Goal: Feedback & Contribution: Submit feedback/report problem

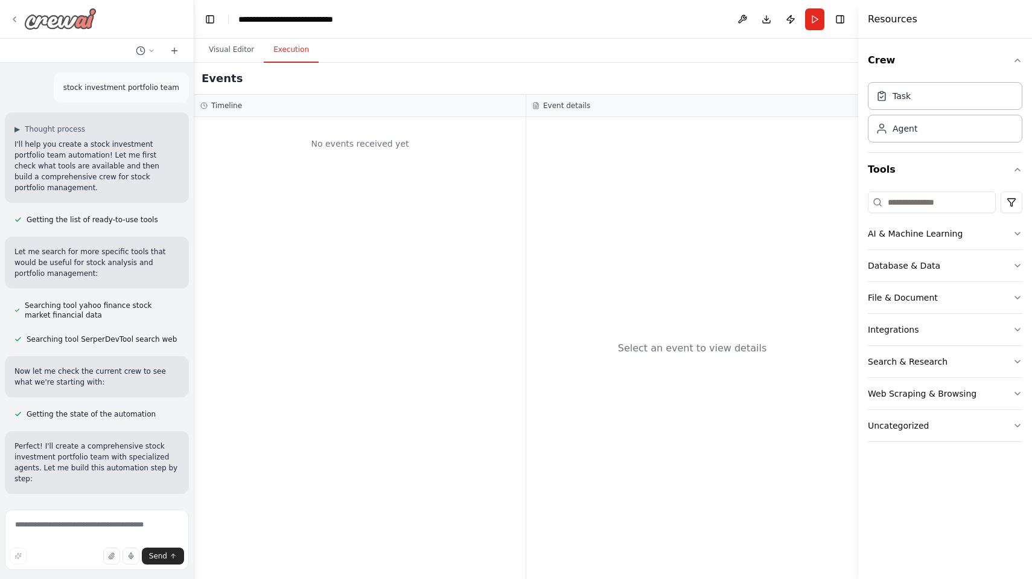
click at [15, 17] on icon at bounding box center [14, 19] width 2 height 5
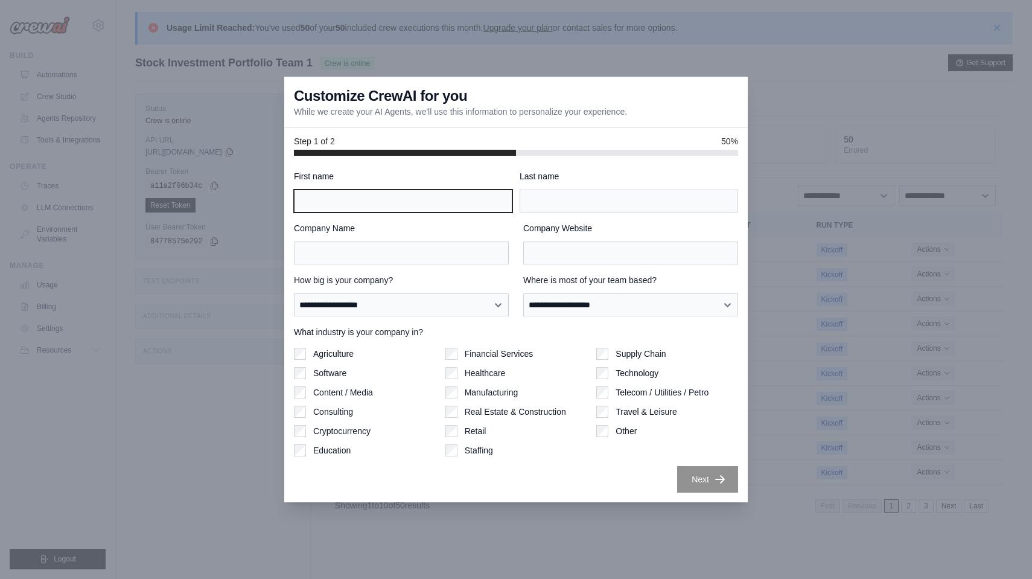
click at [496, 202] on input "First name" at bounding box center [403, 200] width 218 height 23
click at [469, 203] on input "First name" at bounding box center [403, 200] width 218 height 23
type input "*****"
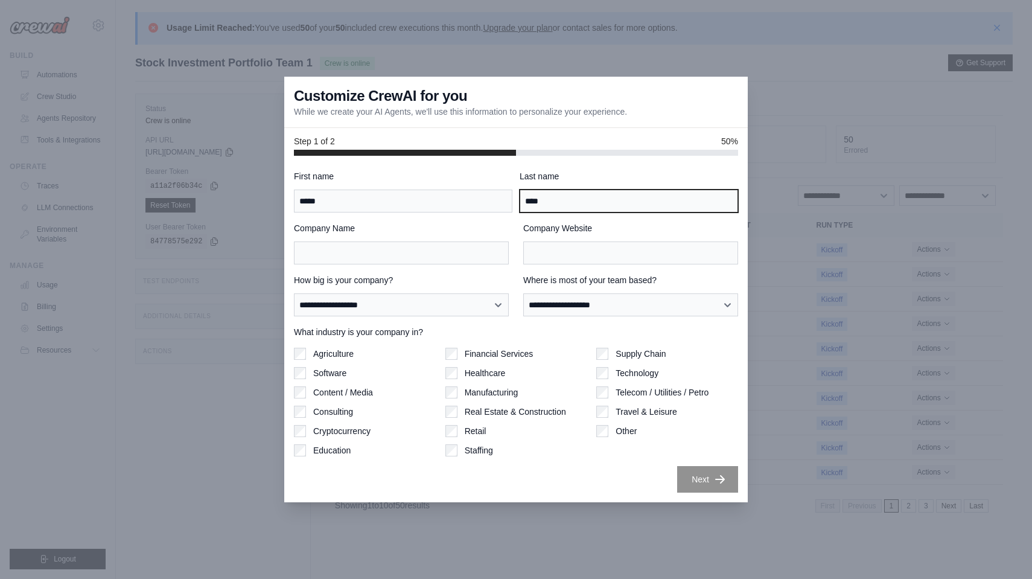
type input "****"
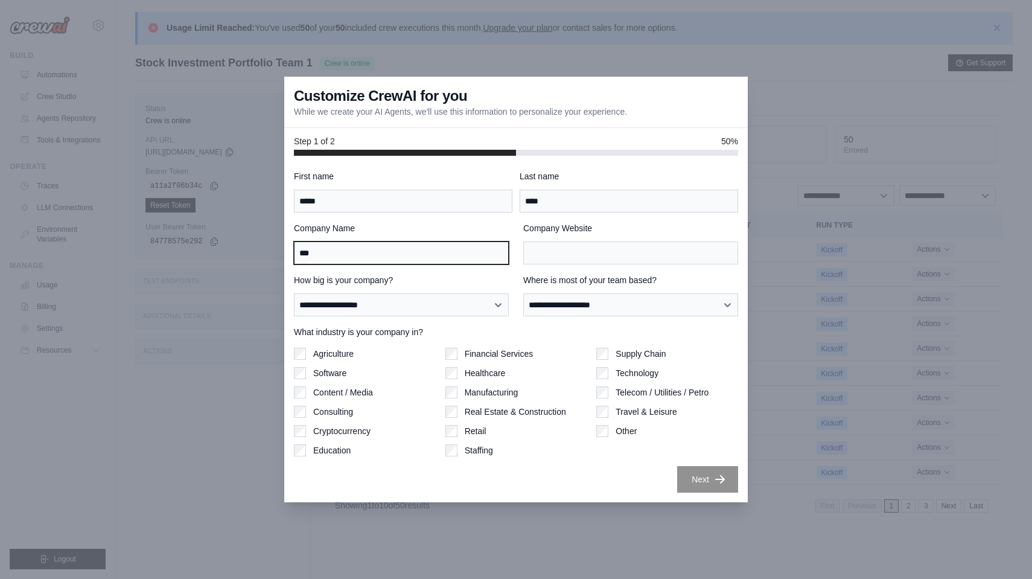
type input "***"
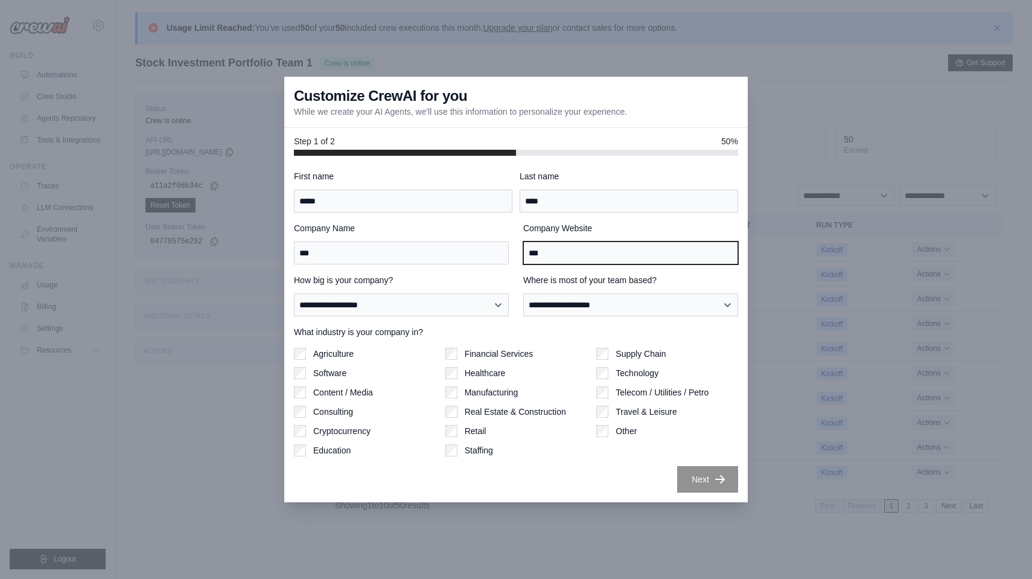
type input "***"
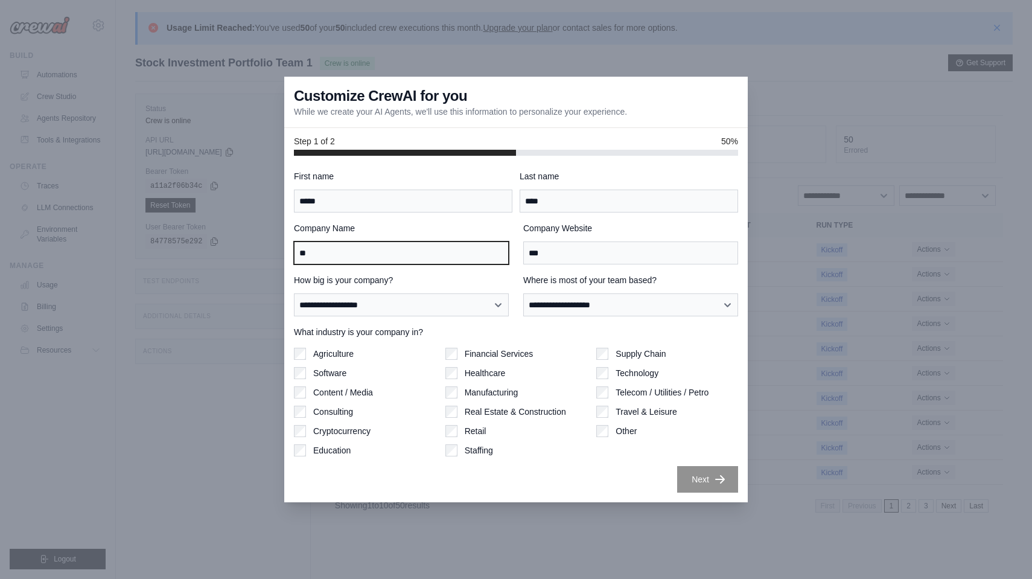
type input "*"
type input "**********"
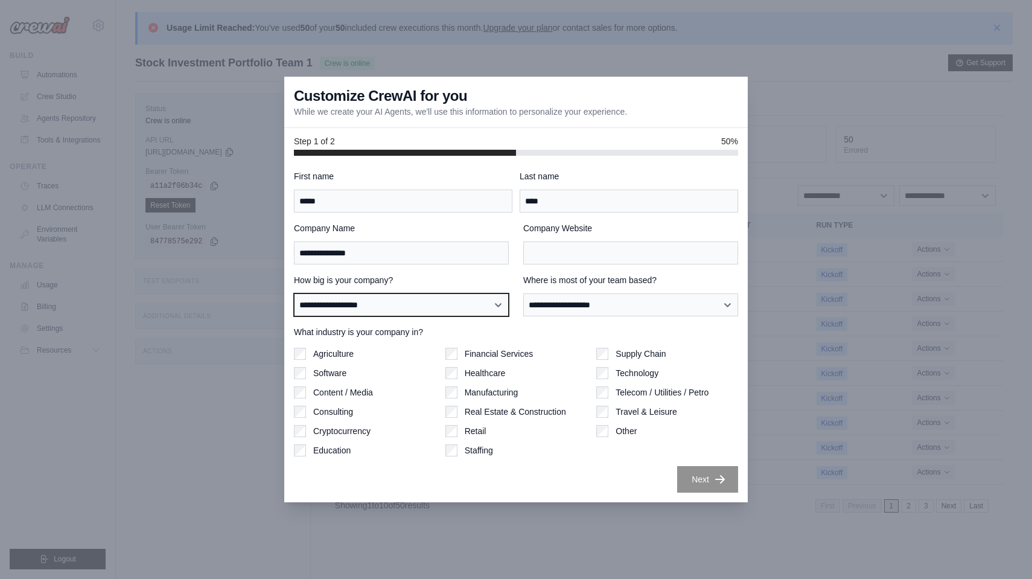
select select "**********"
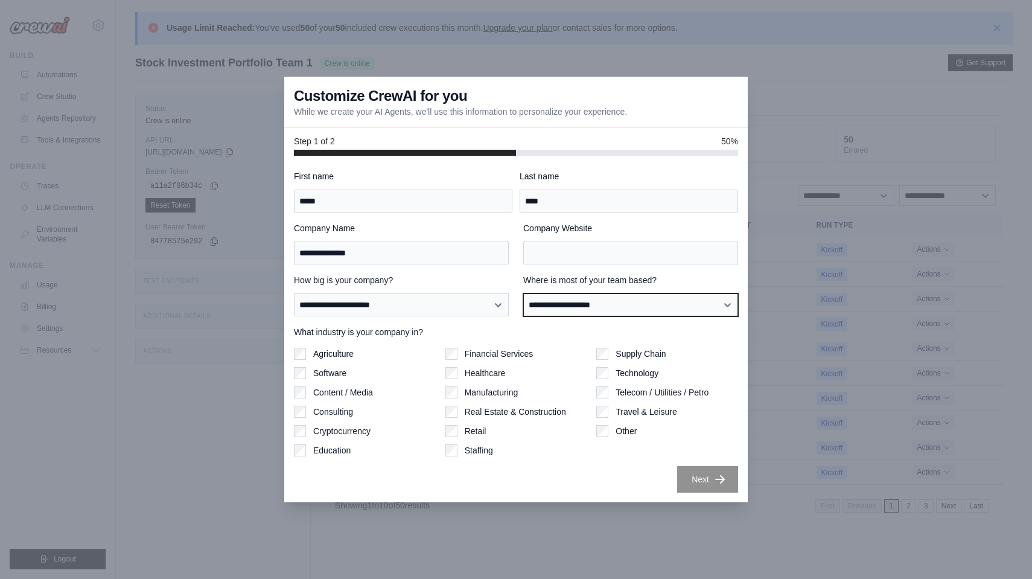
select select "**********"
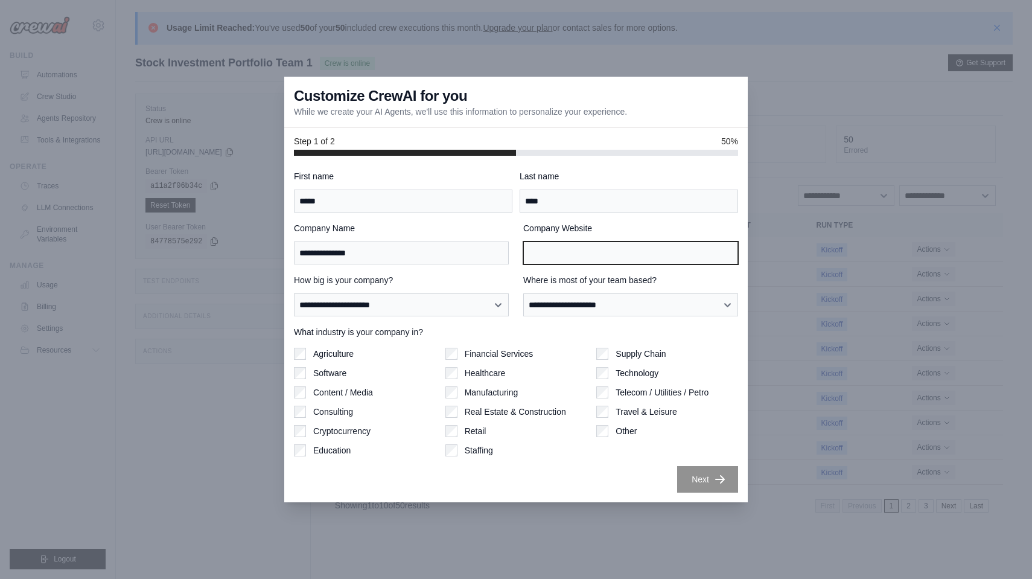
click at [618, 256] on input "Company Website" at bounding box center [630, 252] width 215 height 23
type input "**********"
click at [702, 480] on button "Next" at bounding box center [707, 478] width 61 height 27
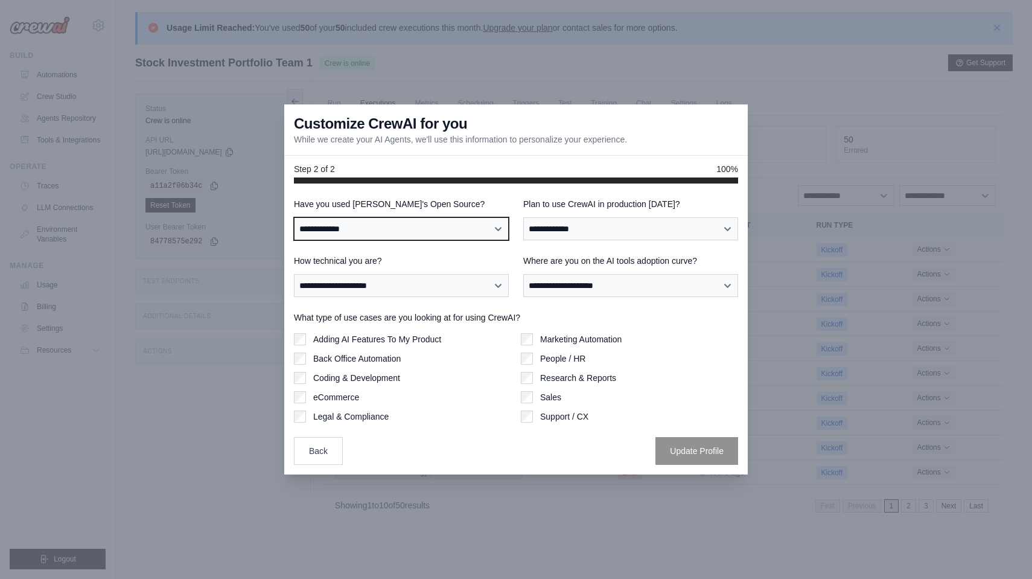
select select "**********"
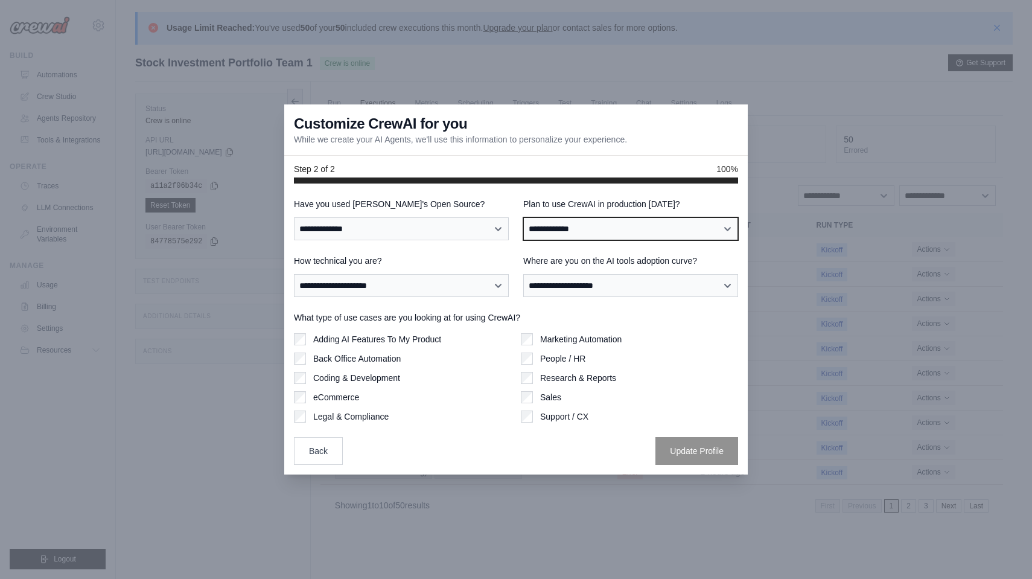
select select "****"
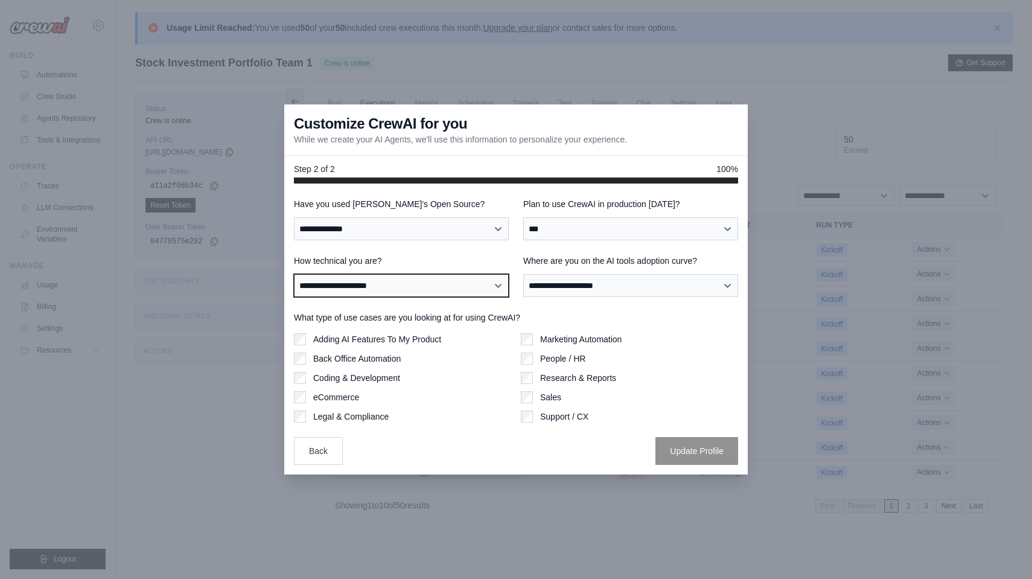
select select "**********"
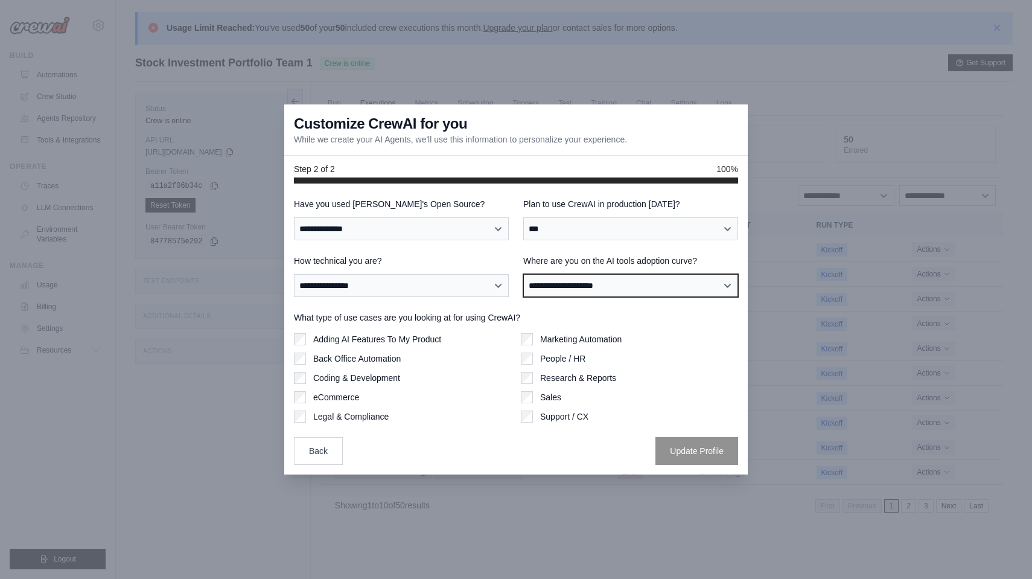
select select "**********"
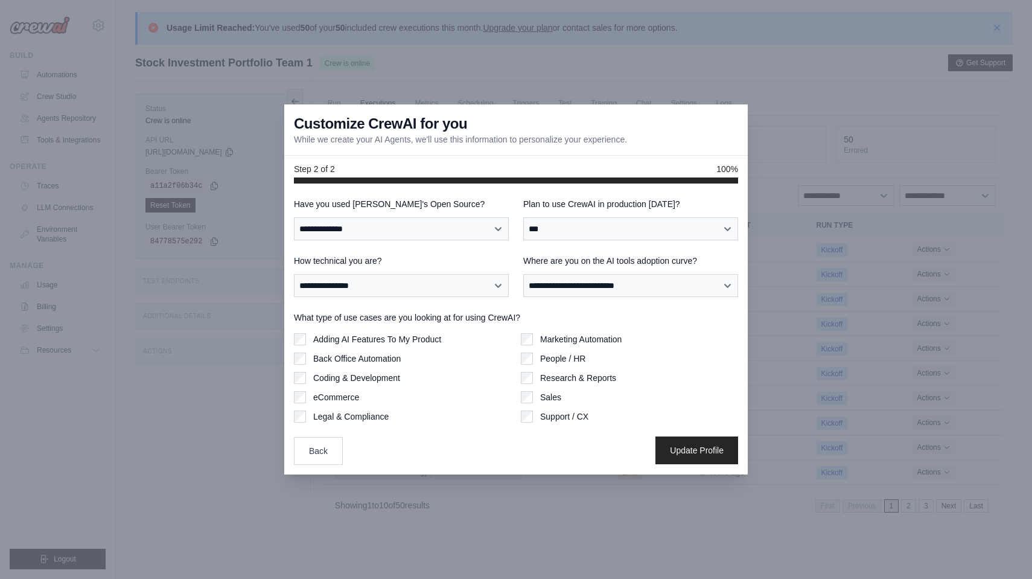
click at [705, 449] on button "Update Profile" at bounding box center [696, 450] width 83 height 28
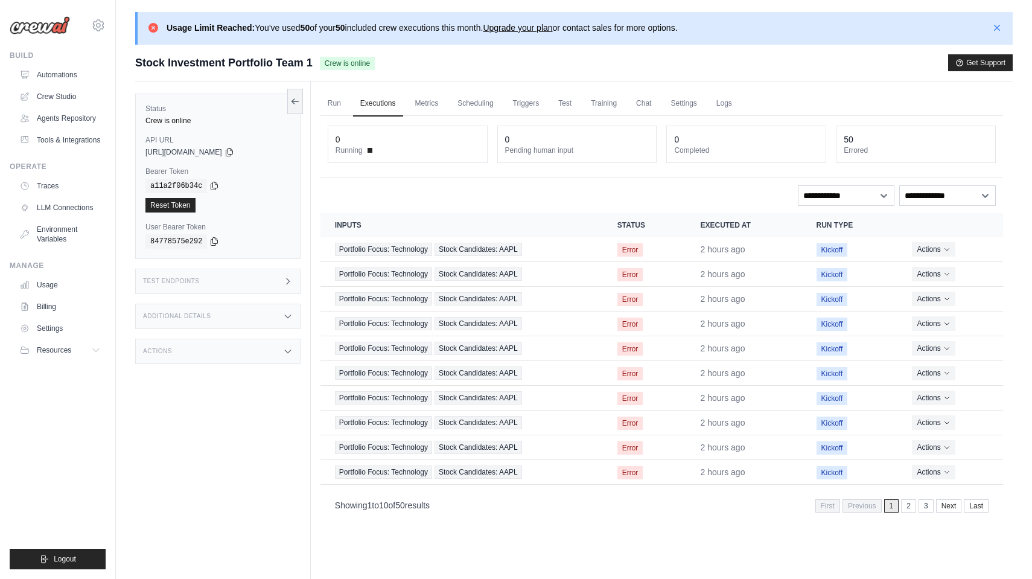
click at [382, 249] on span "Portfolio Focus: Technology" at bounding box center [383, 249] width 97 height 13
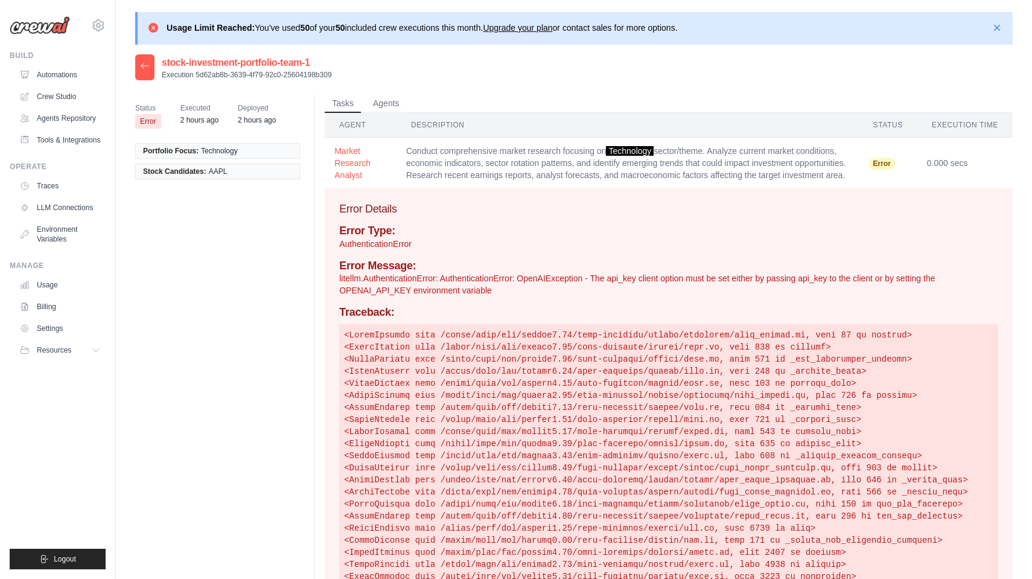
click at [150, 64] on div at bounding box center [144, 67] width 19 height 26
click at [144, 65] on icon at bounding box center [145, 66] width 10 height 10
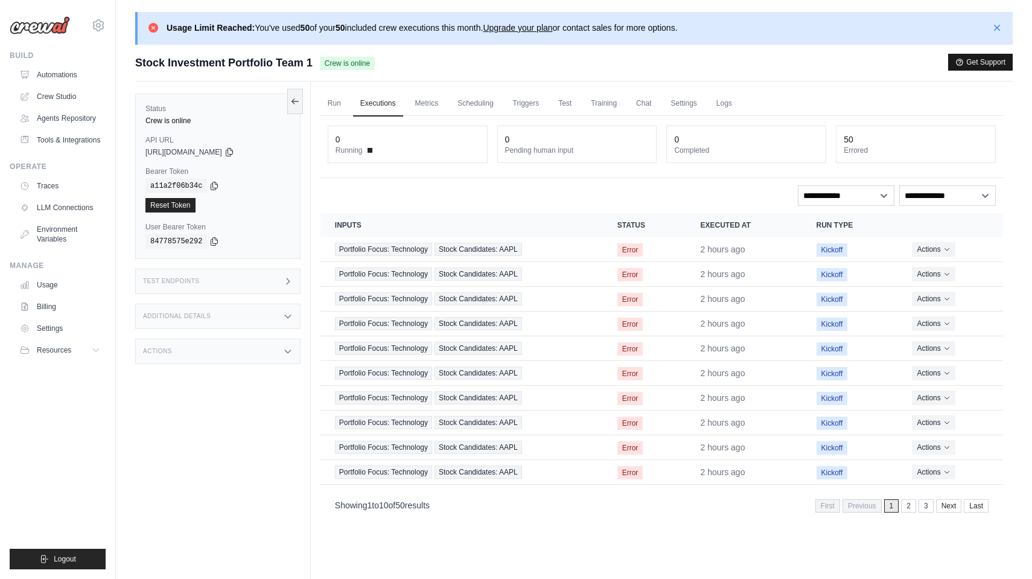
click at [979, 62] on button "Get Support" at bounding box center [980, 62] width 65 height 17
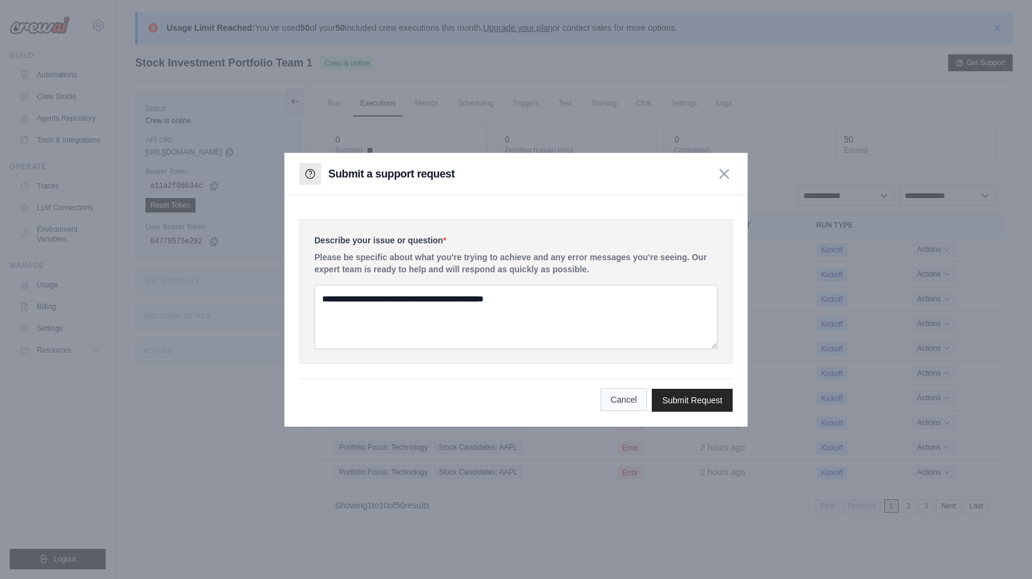
click at [635, 398] on button "Cancel" at bounding box center [623, 399] width 47 height 23
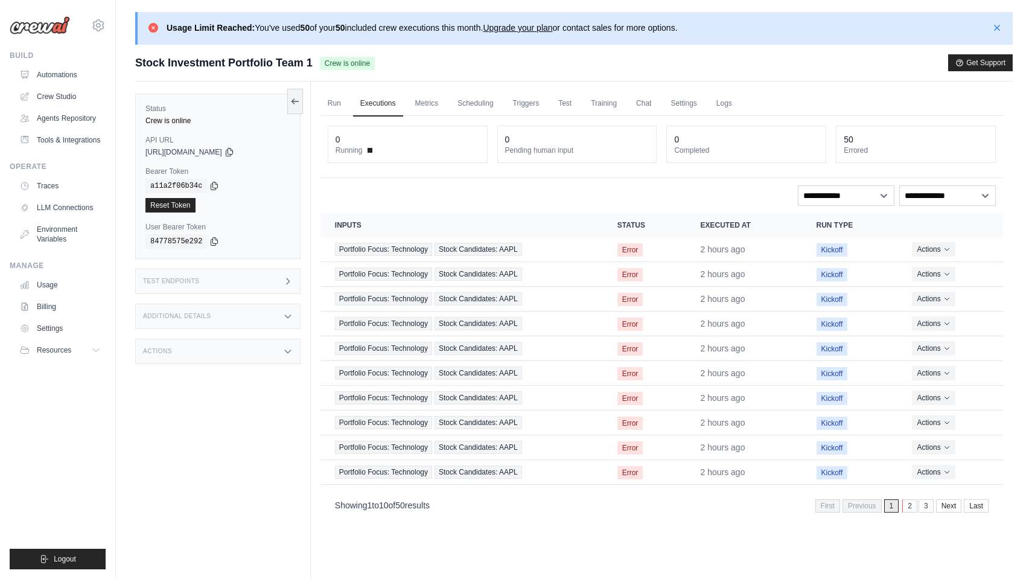
click at [909, 504] on link "2" at bounding box center [909, 505] width 15 height 13
click at [980, 505] on link "Last" at bounding box center [977, 505] width 25 height 13
click at [338, 102] on link "Run" at bounding box center [334, 103] width 28 height 25
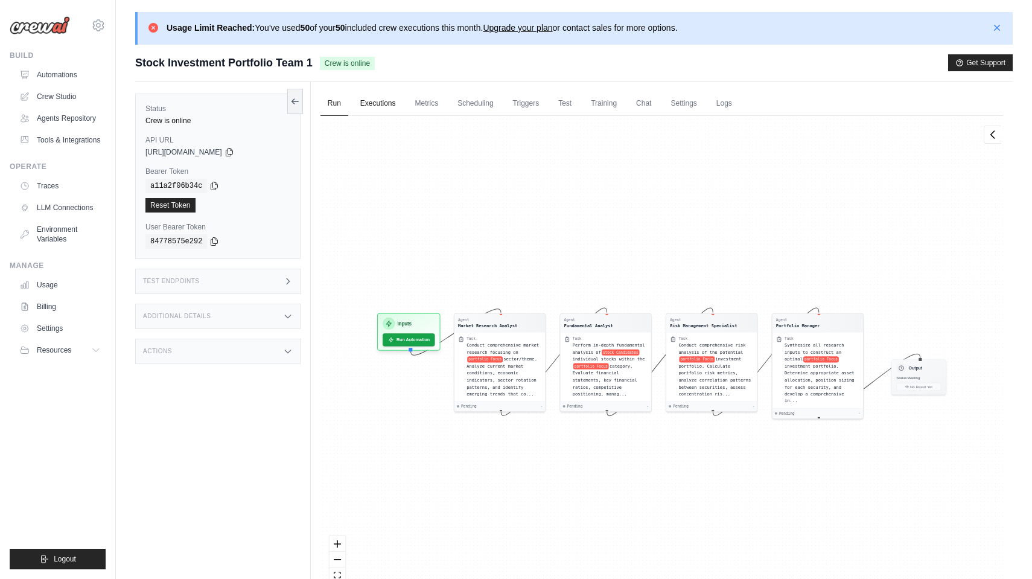
click at [378, 103] on link "Executions" at bounding box center [378, 103] width 50 height 25
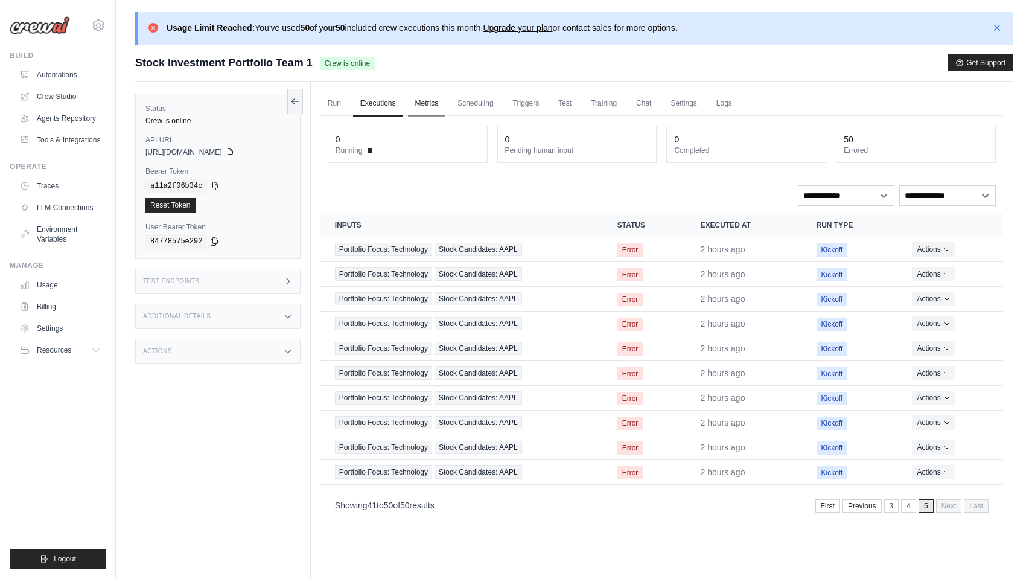
click at [428, 107] on link "Metrics" at bounding box center [427, 103] width 38 height 25
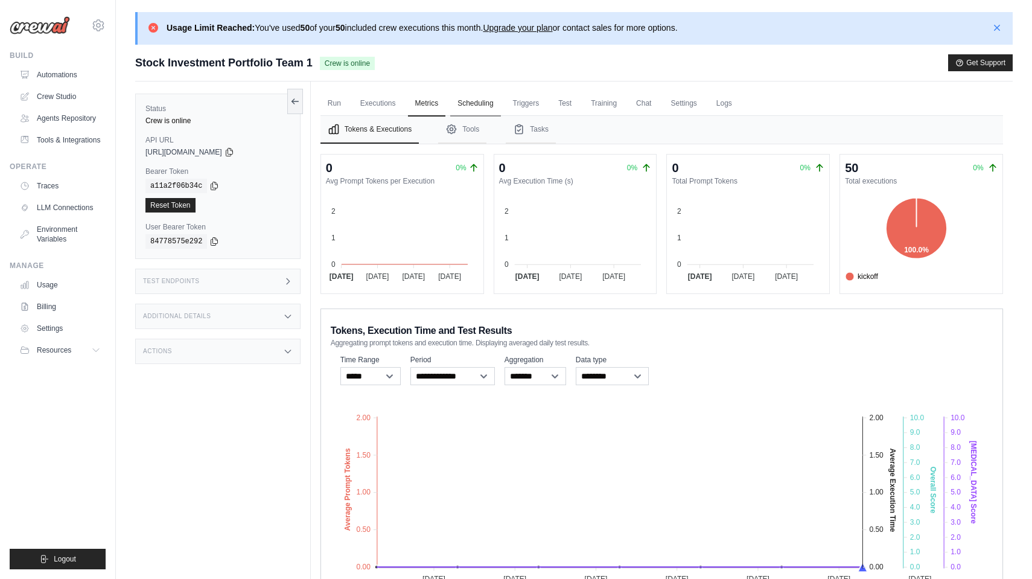
click at [472, 105] on link "Scheduling" at bounding box center [475, 103] width 50 height 25
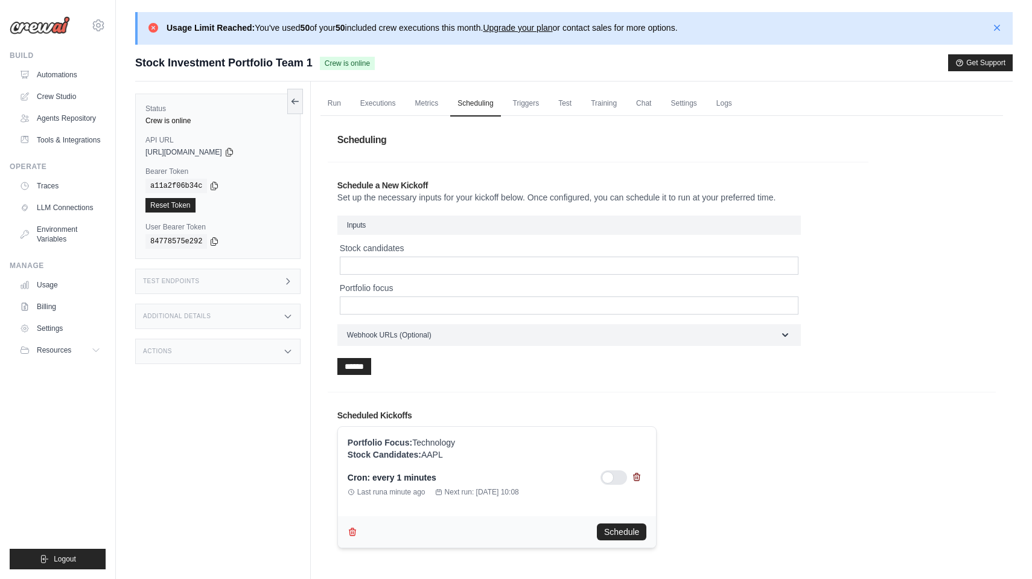
click at [636, 477] on icon at bounding box center [636, 476] width 7 height 7
click at [355, 494] on icon "button" at bounding box center [352, 494] width 7 height 7
click at [528, 106] on link "Triggers" at bounding box center [526, 103] width 41 height 25
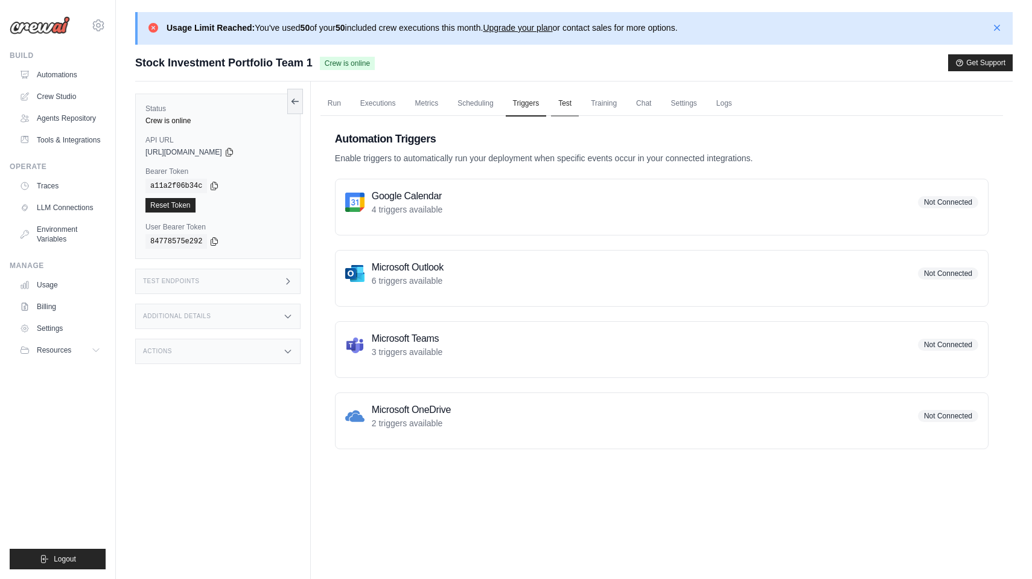
click at [563, 104] on link "Test" at bounding box center [565, 103] width 28 height 25
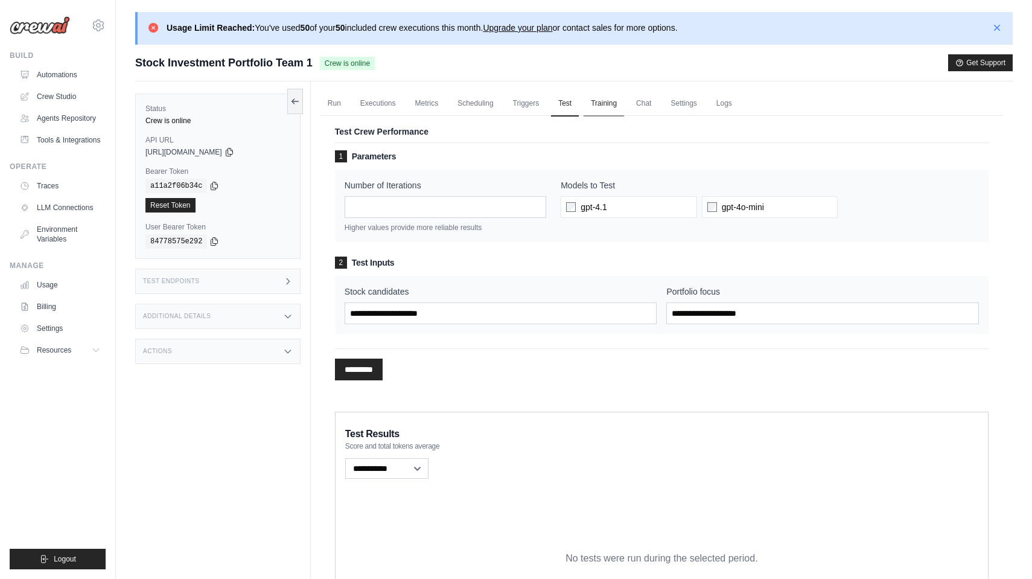
click at [605, 105] on link "Training" at bounding box center [603, 103] width 40 height 25
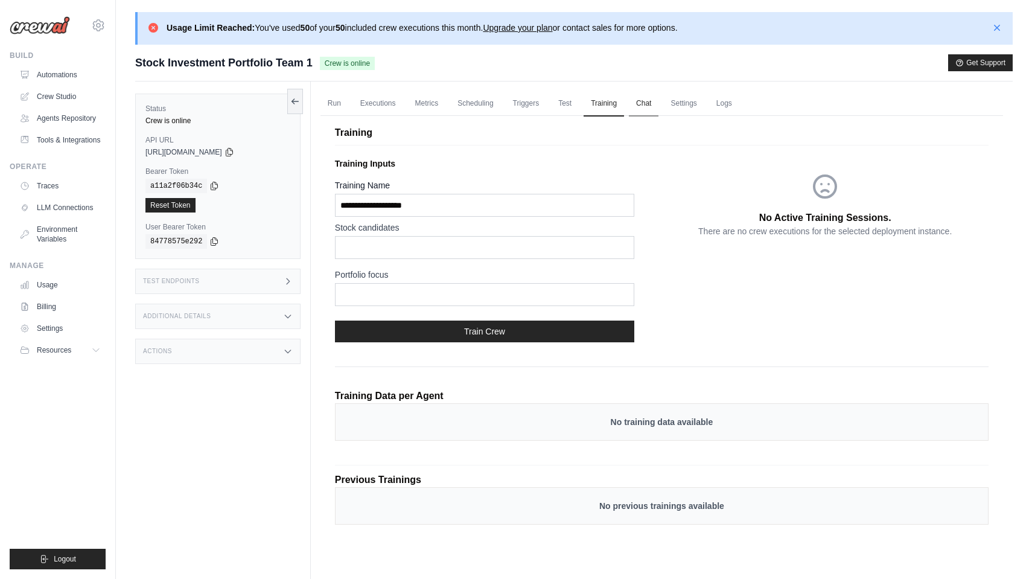
click at [650, 103] on link "Chat" at bounding box center [644, 103] width 30 height 25
click at [641, 101] on link "Chat" at bounding box center [644, 103] width 30 height 25
click at [552, 28] on link "Upgrade your plan" at bounding box center [517, 28] width 69 height 10
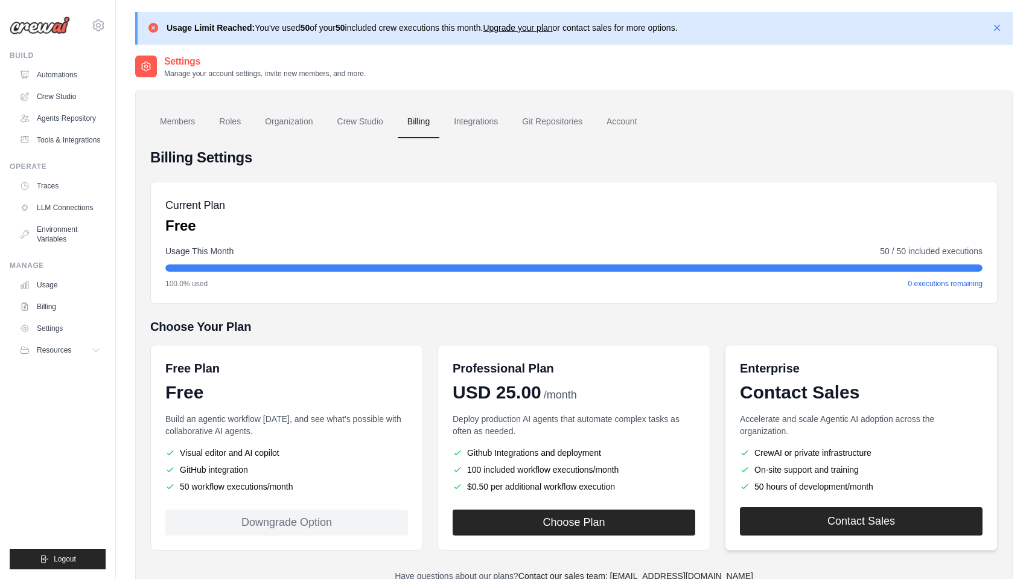
click at [861, 524] on link "Contact Sales" at bounding box center [861, 521] width 243 height 28
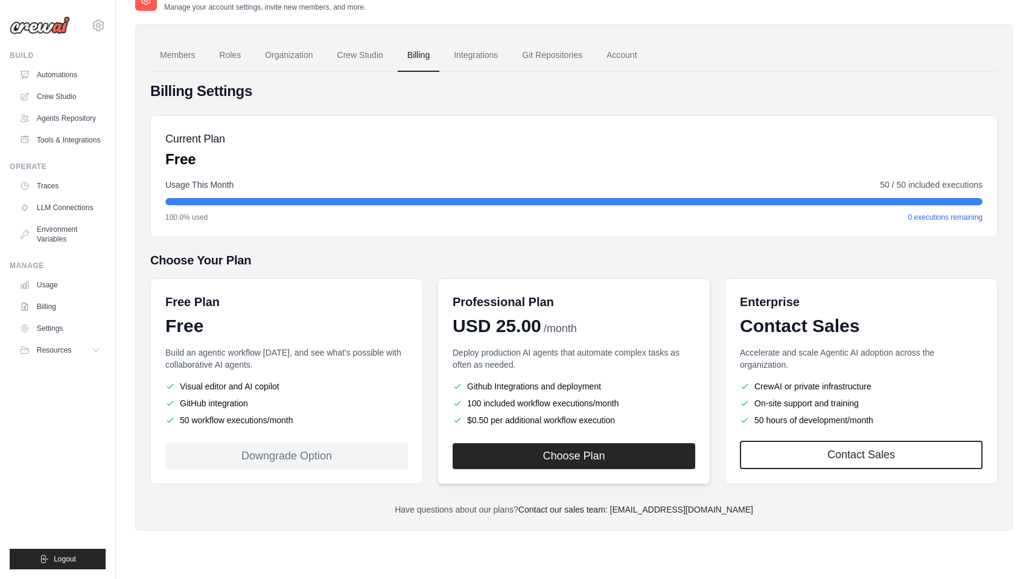
scroll to position [66, 0]
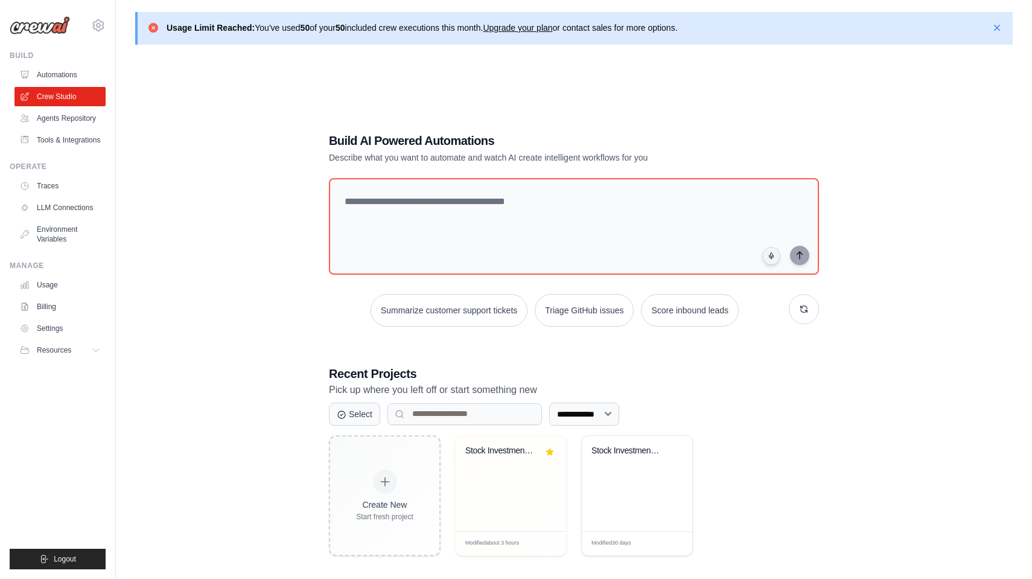
click at [542, 28] on link "Upgrade your plan" at bounding box center [517, 28] width 69 height 10
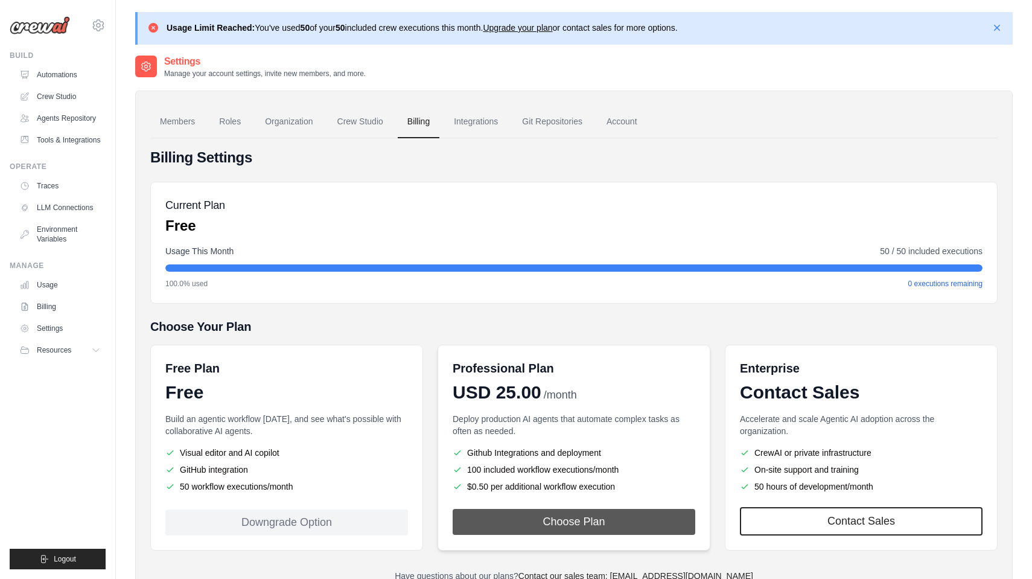
click at [621, 519] on button "Choose Plan" at bounding box center [573, 522] width 243 height 26
click at [69, 75] on link "Automations" at bounding box center [61, 74] width 91 height 19
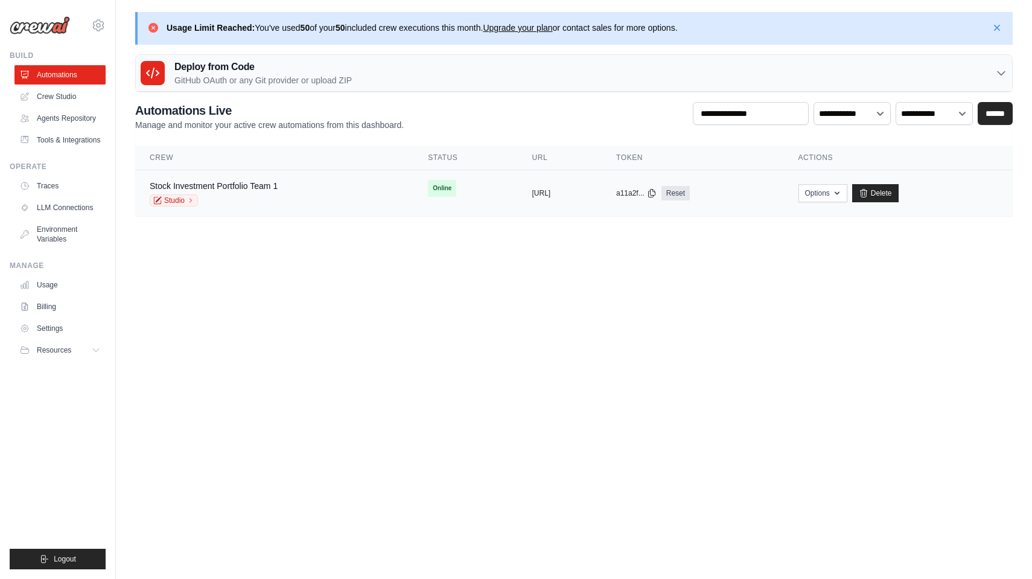
click at [428, 189] on span "Online" at bounding box center [442, 188] width 28 height 17
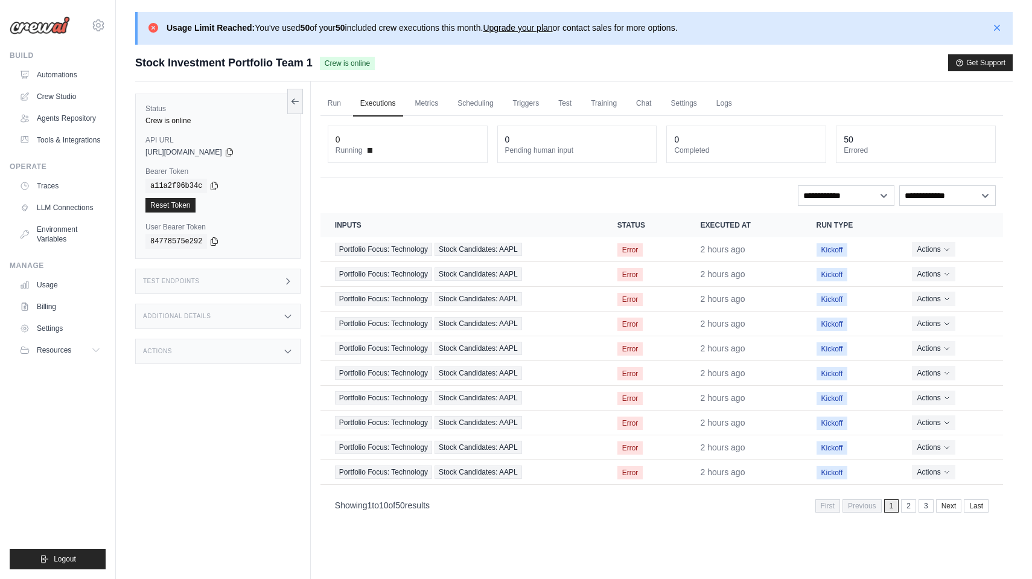
click at [646, 104] on link "Chat" at bounding box center [644, 103] width 30 height 25
click at [981, 60] on button "Get Support" at bounding box center [980, 62] width 65 height 17
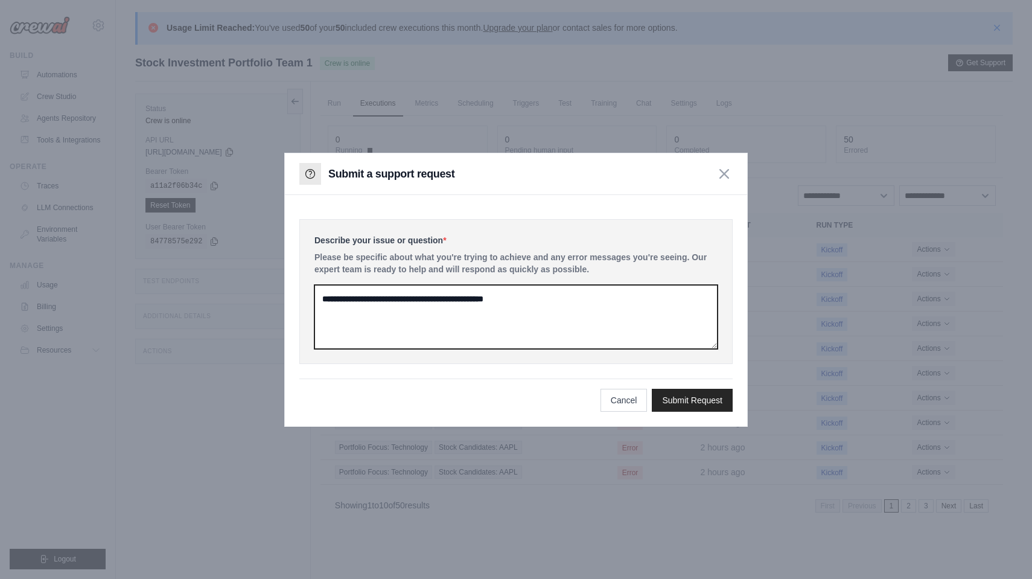
click at [420, 317] on textarea at bounding box center [515, 317] width 403 height 64
type textarea "*"
click at [428, 294] on textarea "**********" at bounding box center [515, 317] width 403 height 64
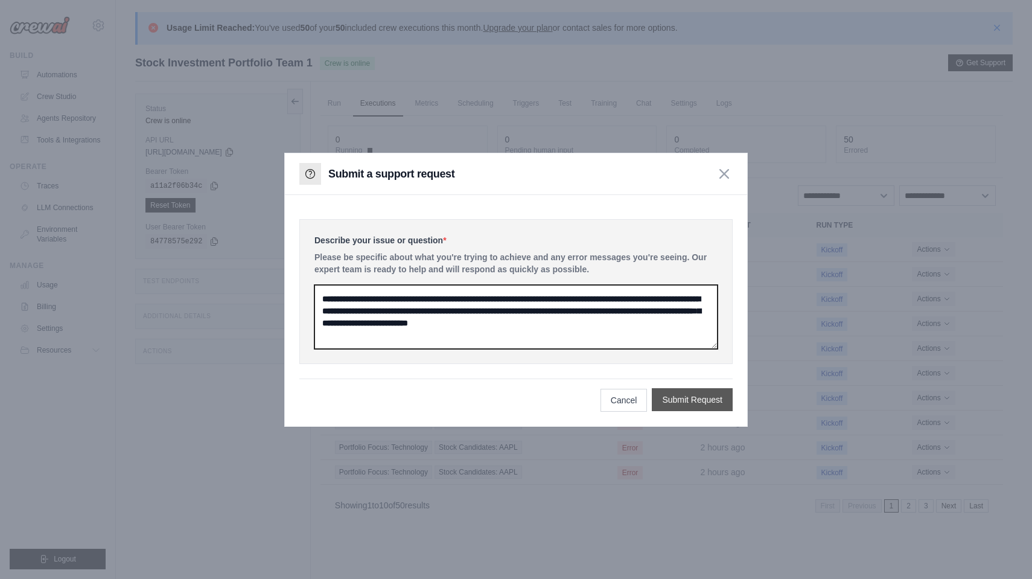
type textarea "**********"
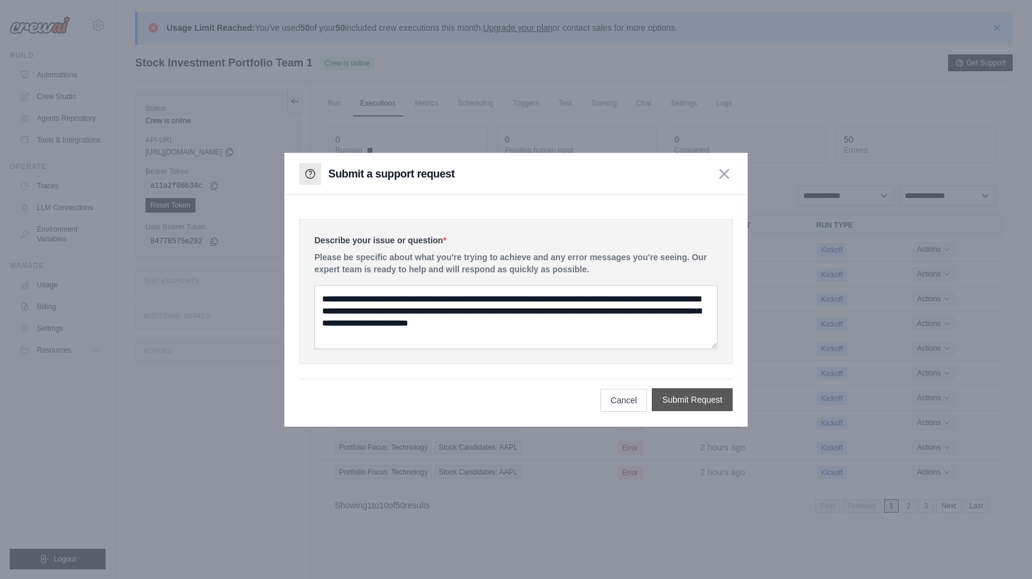
click at [704, 401] on button "Submit Request" at bounding box center [692, 399] width 81 height 23
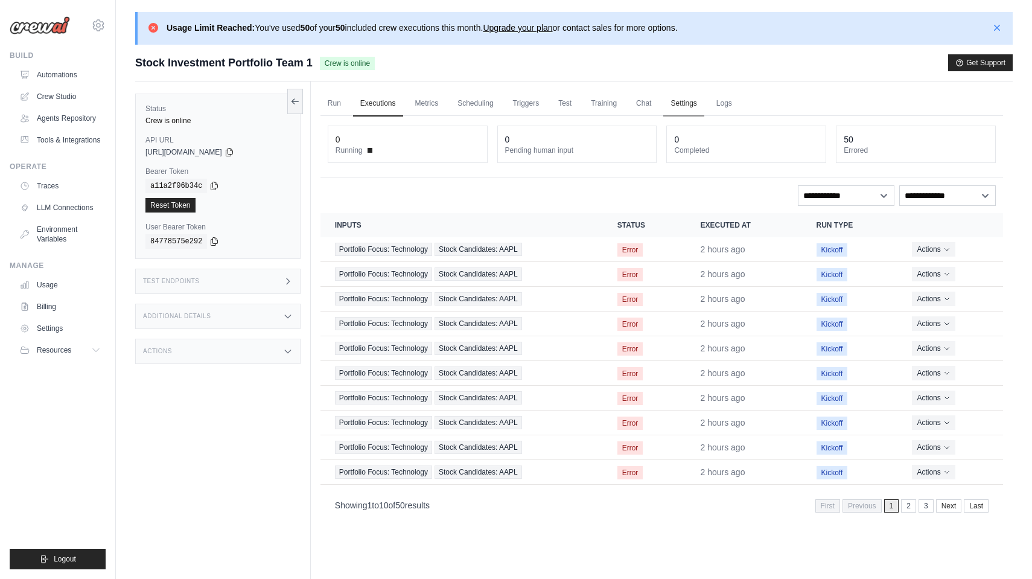
click at [684, 105] on link "Settings" at bounding box center [683, 103] width 40 height 25
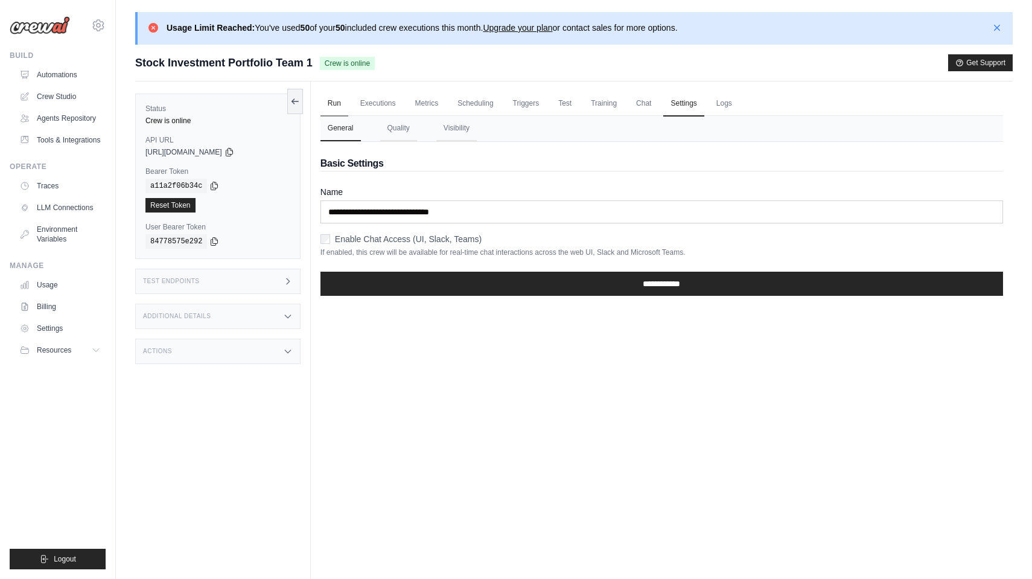
click at [336, 102] on link "Run" at bounding box center [334, 103] width 28 height 25
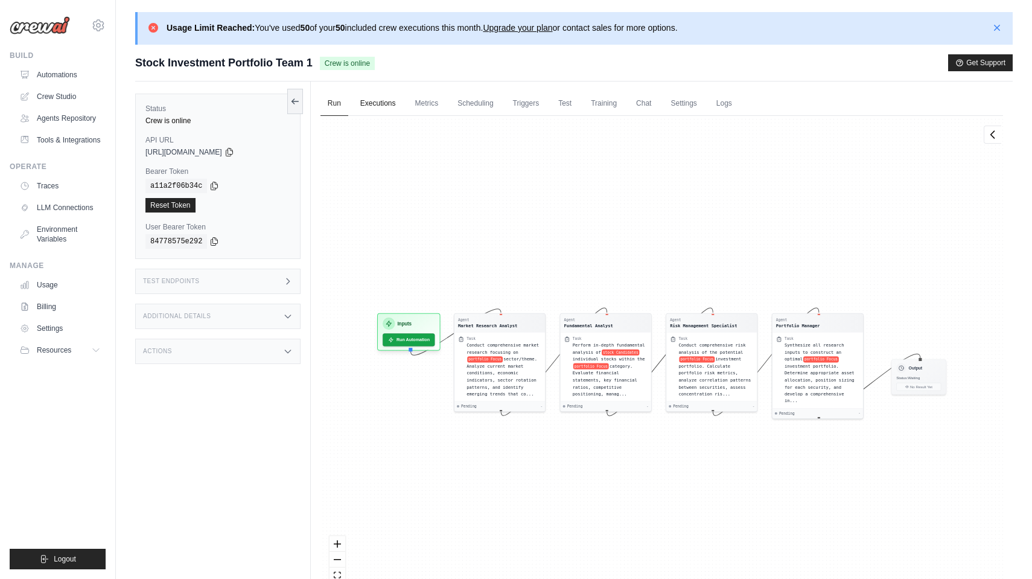
click at [374, 103] on link "Executions" at bounding box center [378, 103] width 50 height 25
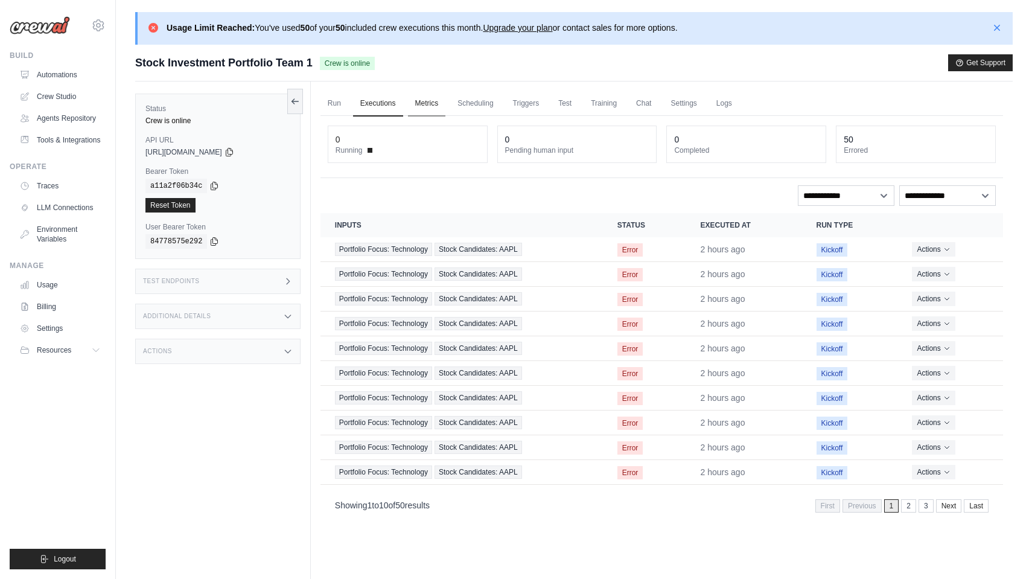
click at [427, 103] on link "Metrics" at bounding box center [427, 103] width 38 height 25
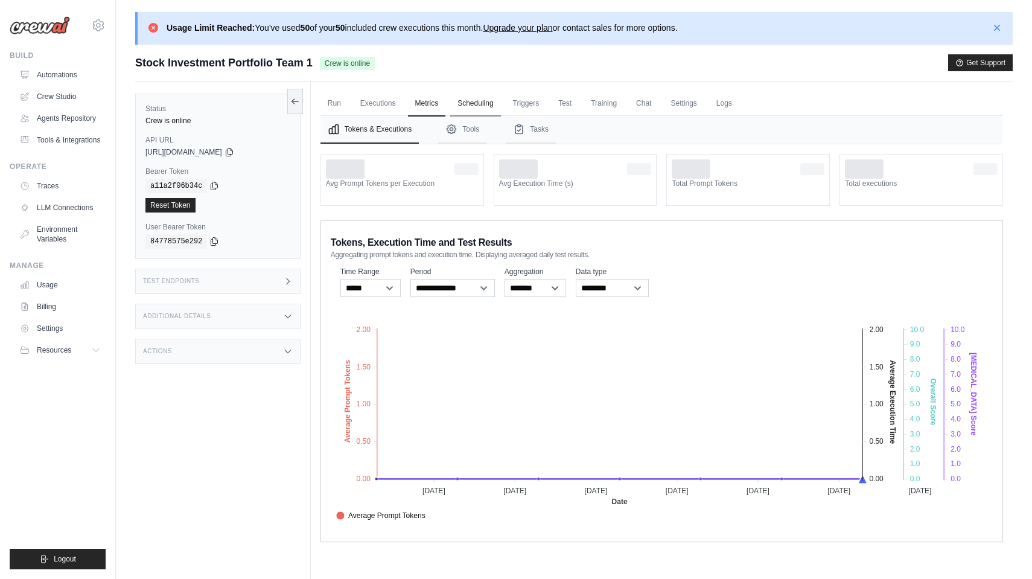
click at [475, 103] on link "Scheduling" at bounding box center [475, 103] width 50 height 25
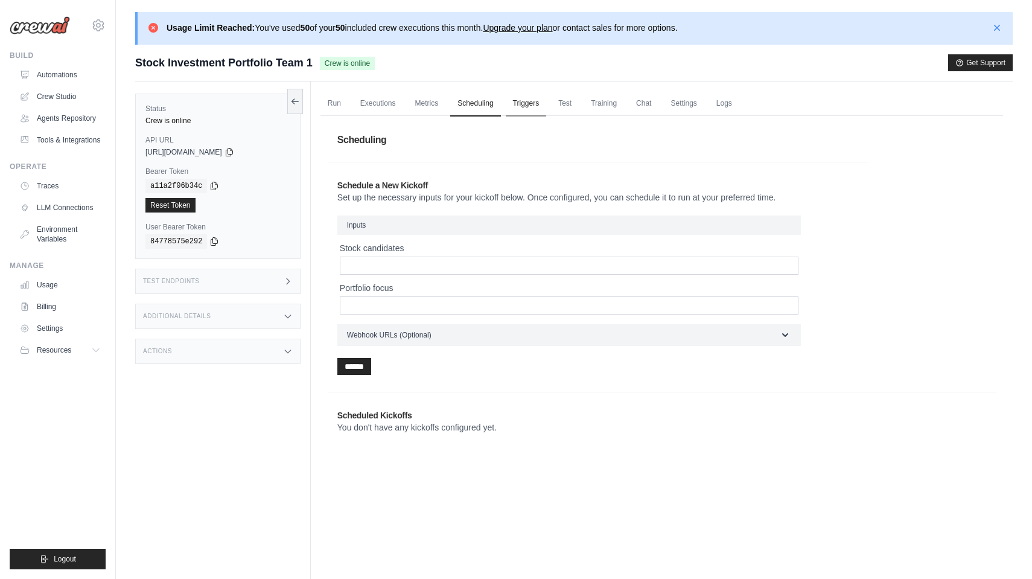
click at [530, 105] on link "Triggers" at bounding box center [526, 103] width 41 height 25
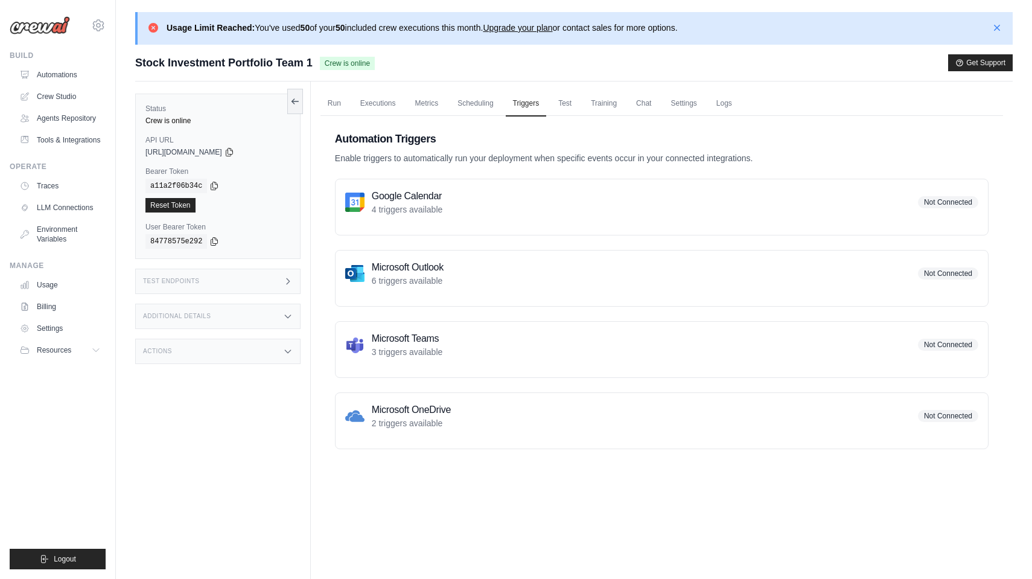
click at [360, 65] on span "Crew is online" at bounding box center [347, 63] width 55 height 13
click at [297, 104] on icon at bounding box center [295, 101] width 10 height 10
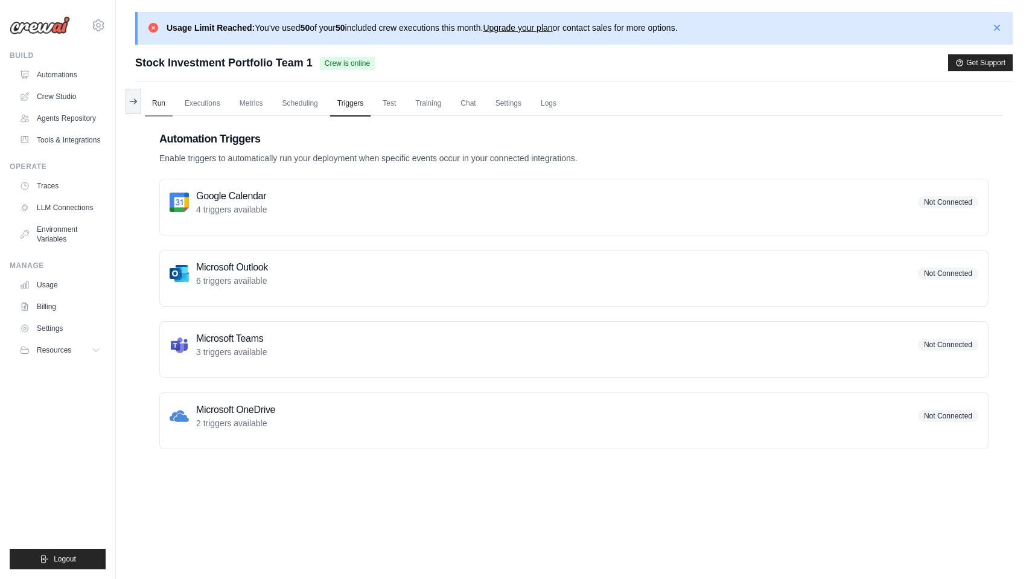
click at [163, 103] on link "Run" at bounding box center [159, 103] width 28 height 25
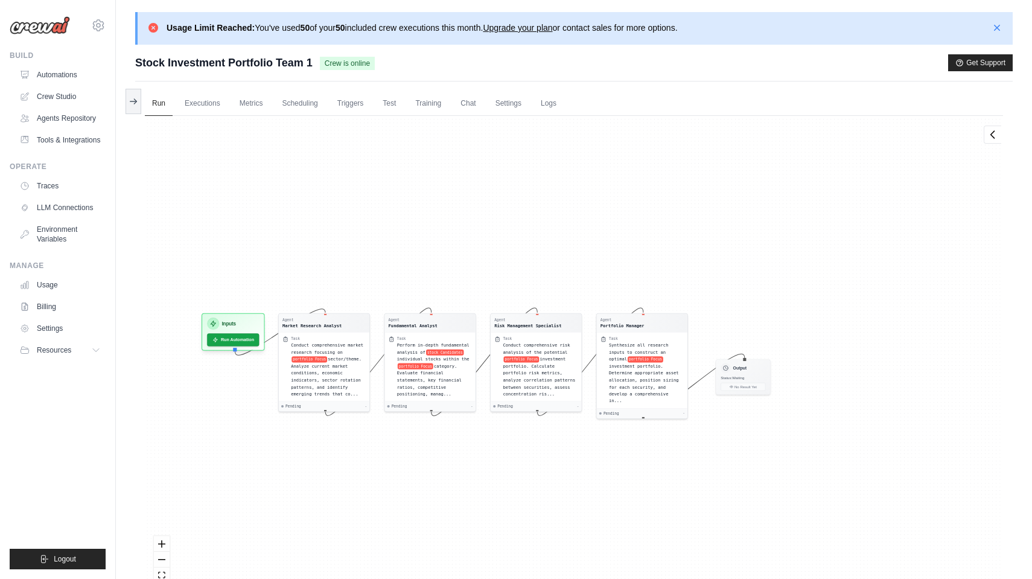
click at [424, 67] on div "Stock Investment Portfolio Team 1 Crew is online Get Support" at bounding box center [573, 62] width 877 height 17
click at [162, 559] on button "zoom out" at bounding box center [162, 559] width 16 height 16
click at [162, 559] on div "React Flow controls" at bounding box center [162, 567] width 16 height 63
click at [202, 105] on link "Executions" at bounding box center [202, 103] width 50 height 25
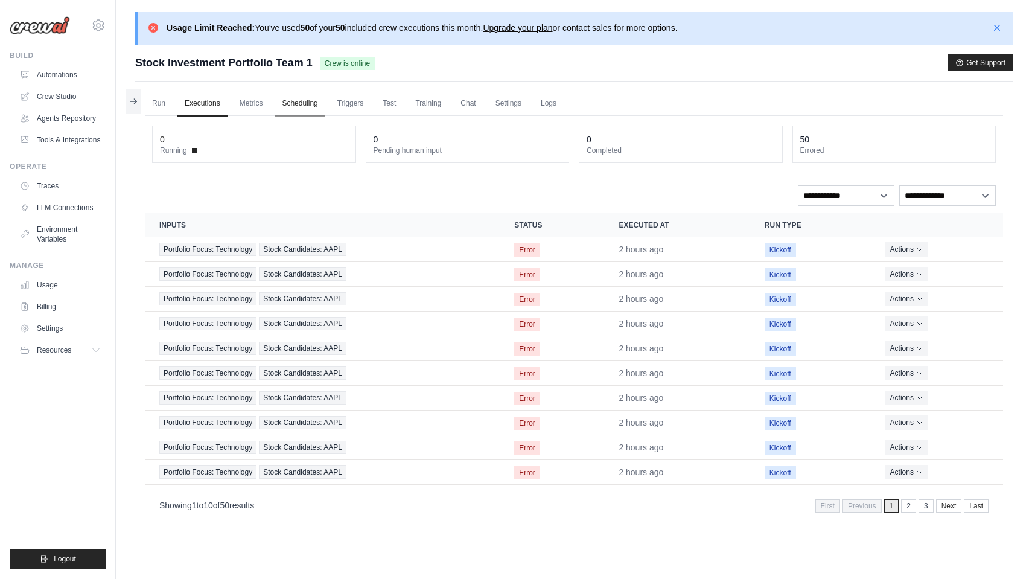
click at [307, 104] on link "Scheduling" at bounding box center [300, 103] width 50 height 25
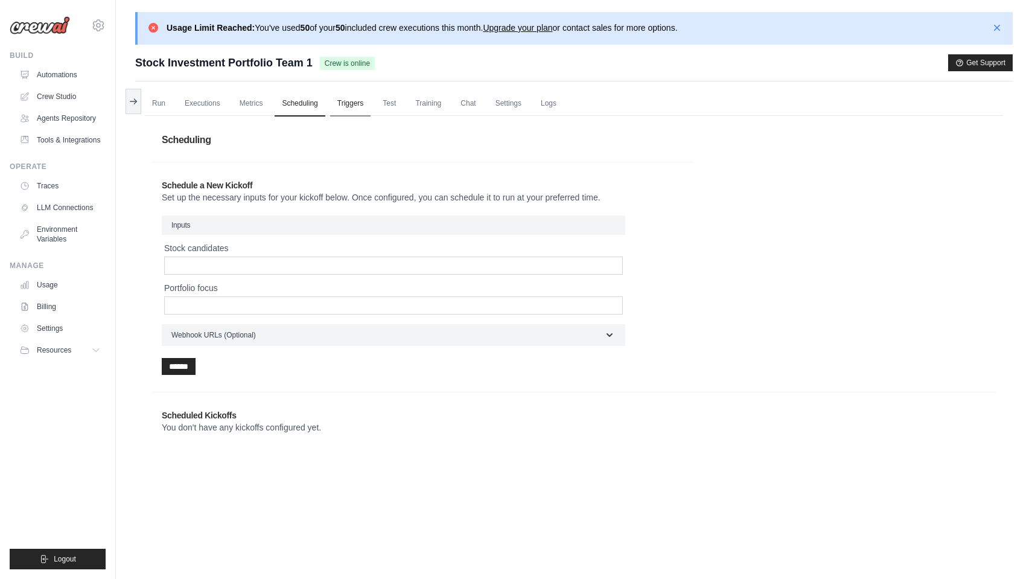
click at [360, 107] on link "Triggers" at bounding box center [350, 103] width 41 height 25
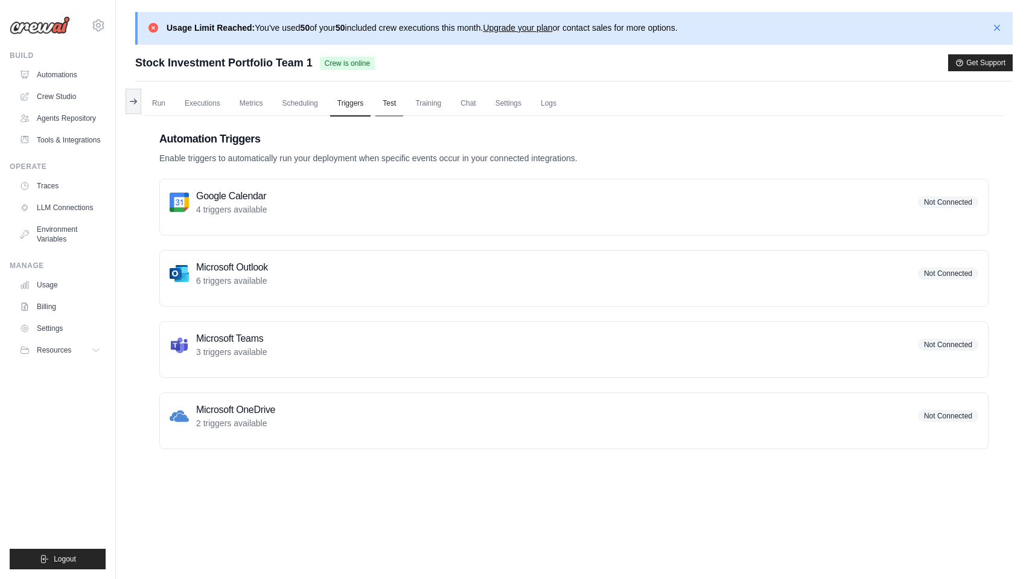
click at [390, 100] on link "Test" at bounding box center [389, 103] width 28 height 25
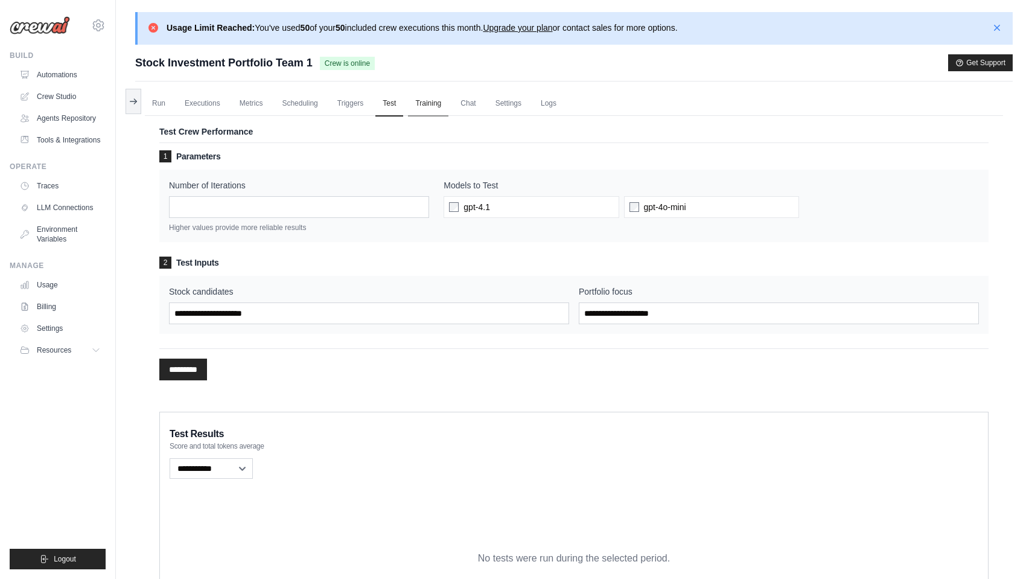
click at [435, 100] on link "Training" at bounding box center [428, 103] width 40 height 25
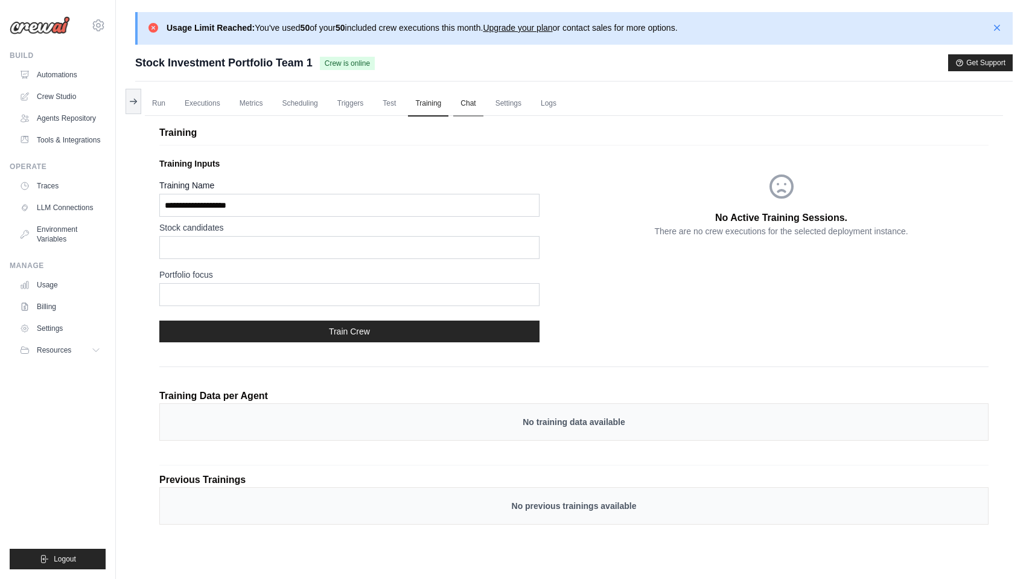
click at [471, 105] on link "Chat" at bounding box center [468, 103] width 30 height 25
click at [160, 100] on link "Run" at bounding box center [159, 103] width 28 height 25
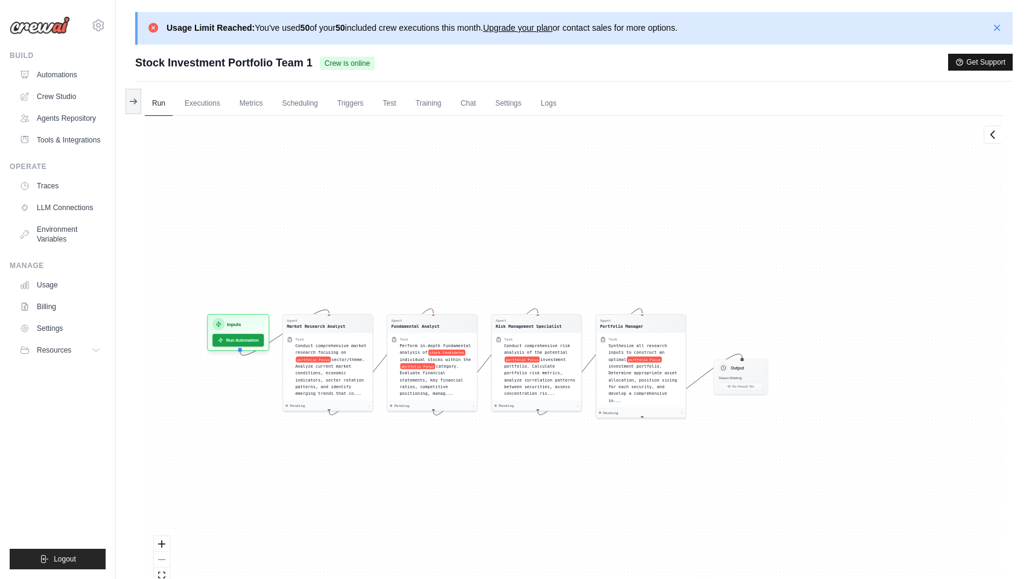
click at [977, 63] on button "Get Support" at bounding box center [980, 62] width 65 height 17
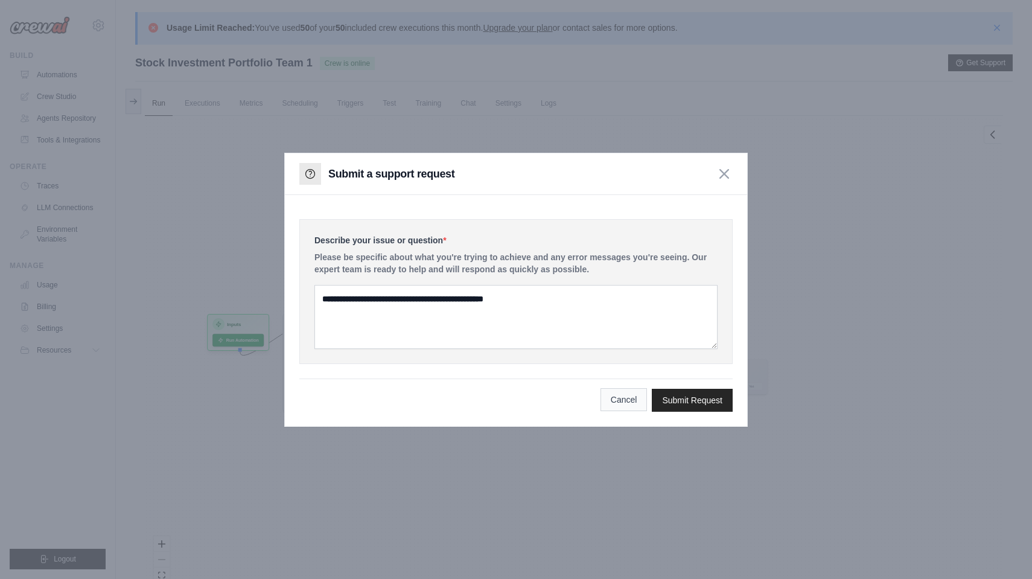
click at [633, 402] on button "Cancel" at bounding box center [623, 399] width 47 height 23
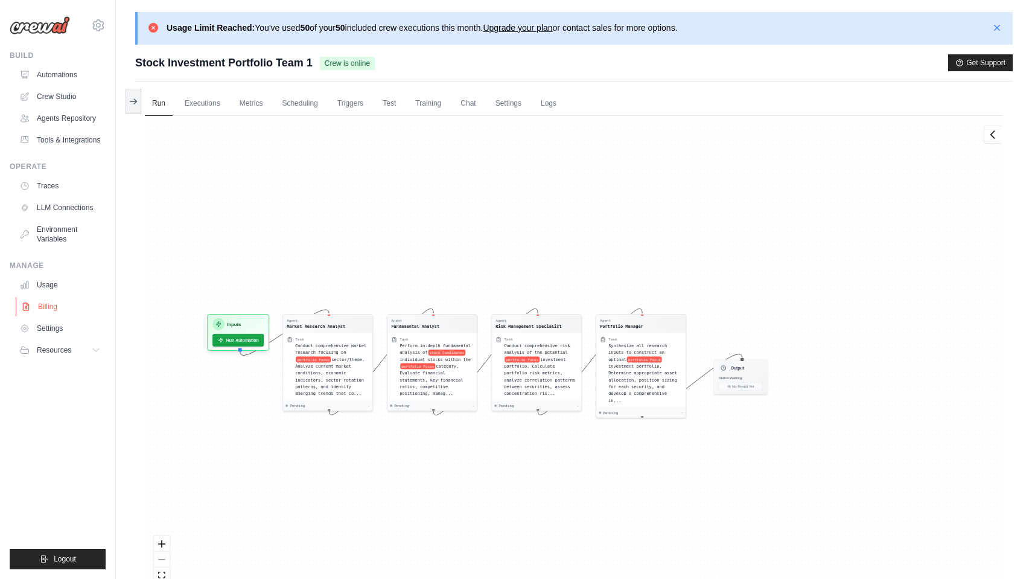
click at [52, 304] on link "Billing" at bounding box center [61, 306] width 91 height 19
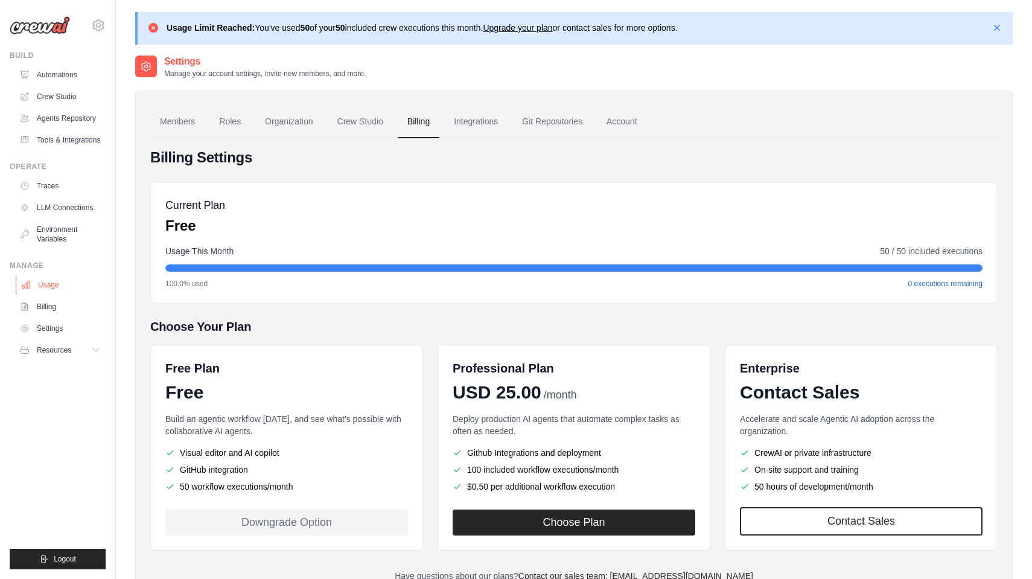
click at [50, 285] on link "Usage" at bounding box center [61, 284] width 91 height 19
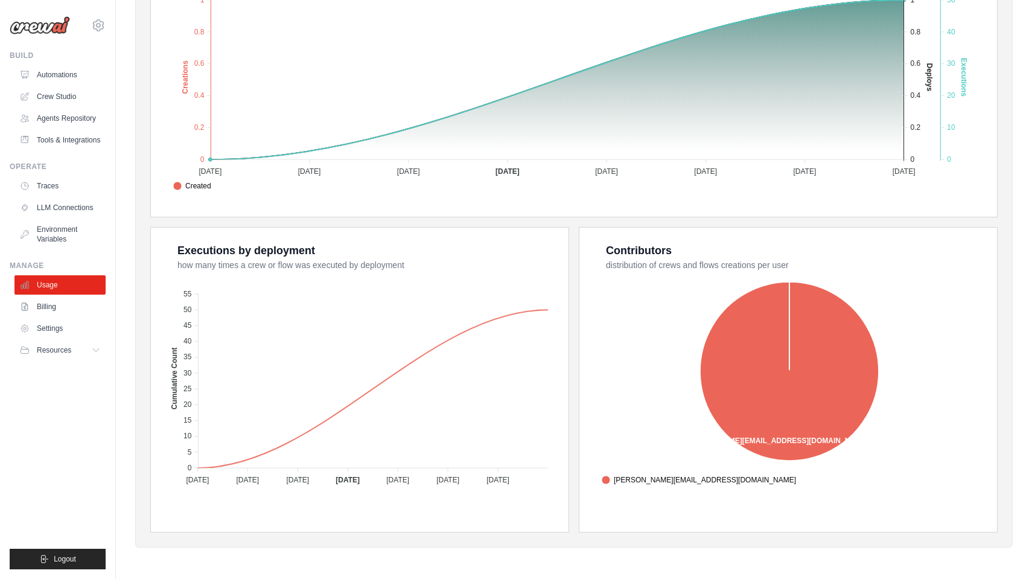
scroll to position [338, 0]
click at [57, 331] on link "Settings" at bounding box center [61, 328] width 91 height 19
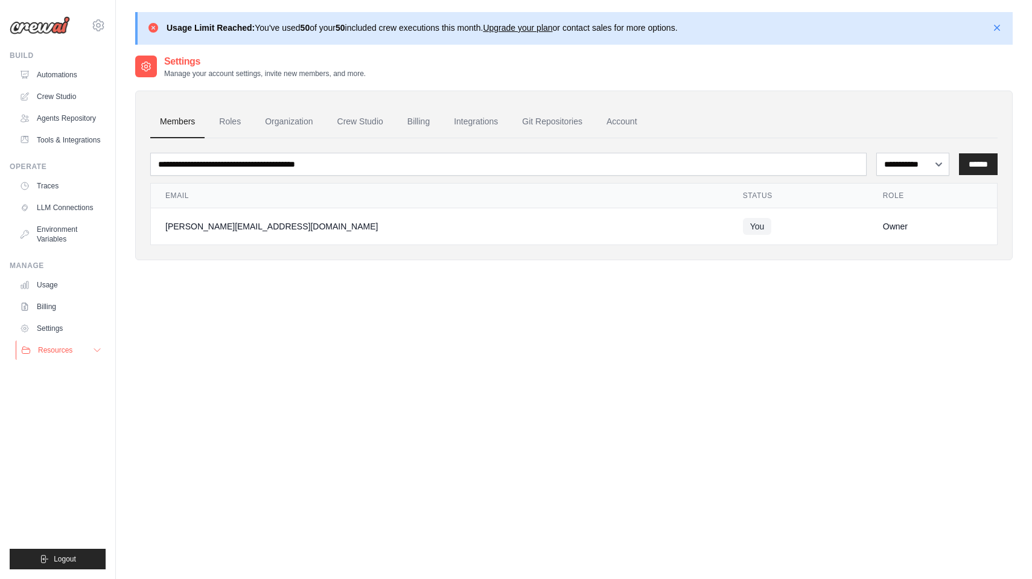
click at [56, 352] on span "Resources" at bounding box center [55, 350] width 34 height 10
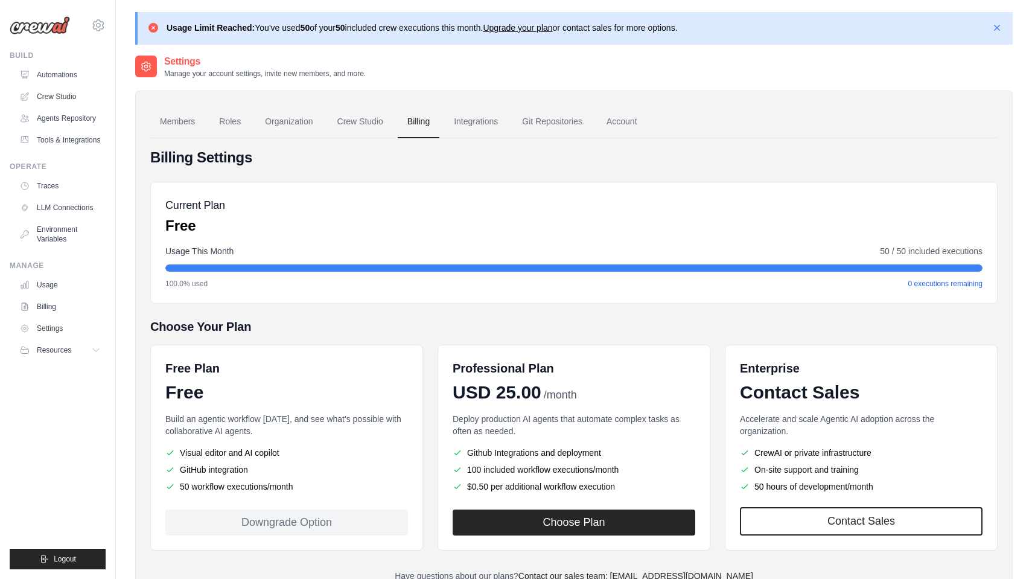
scroll to position [66, 0]
